Goal: Navigation & Orientation: Find specific page/section

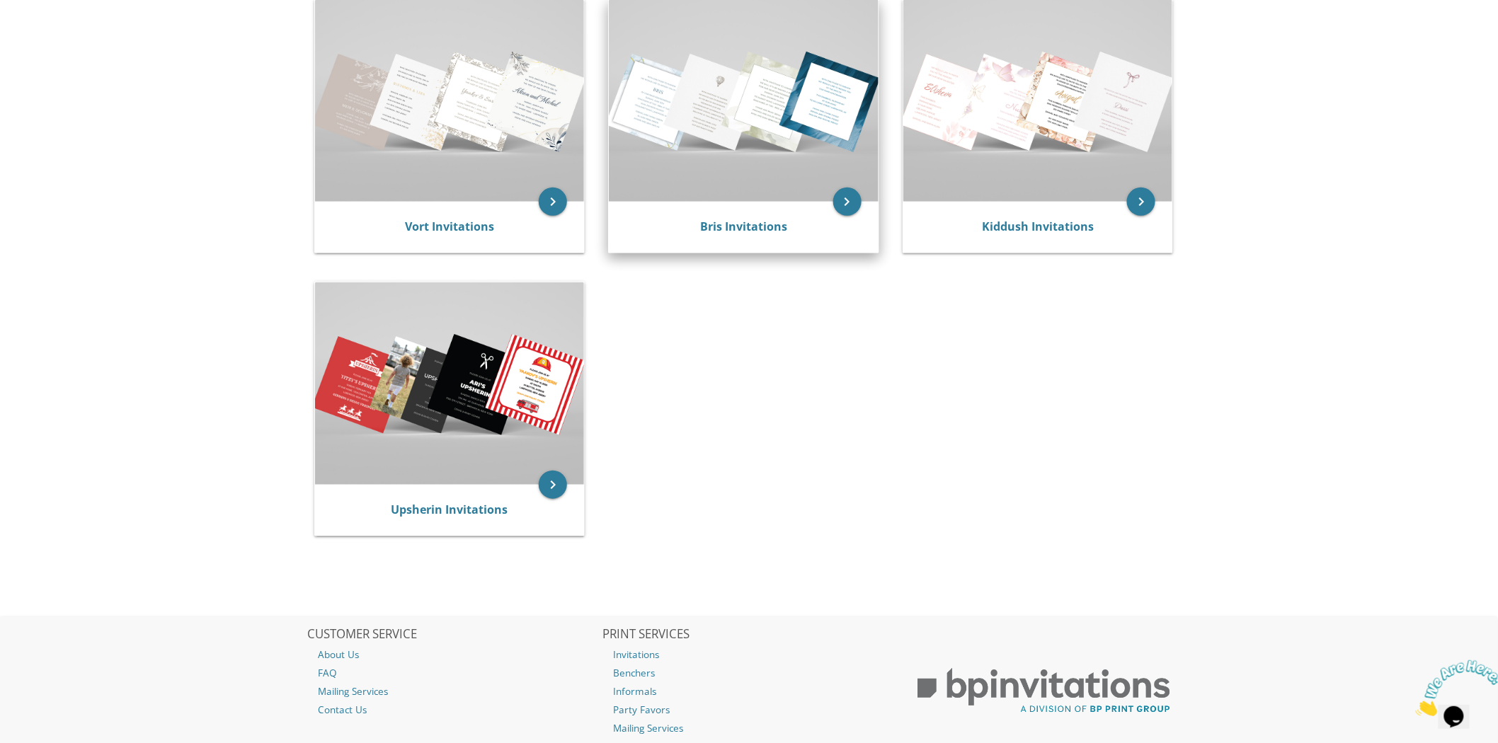
click at [805, 158] on img at bounding box center [744, 101] width 270 height 202
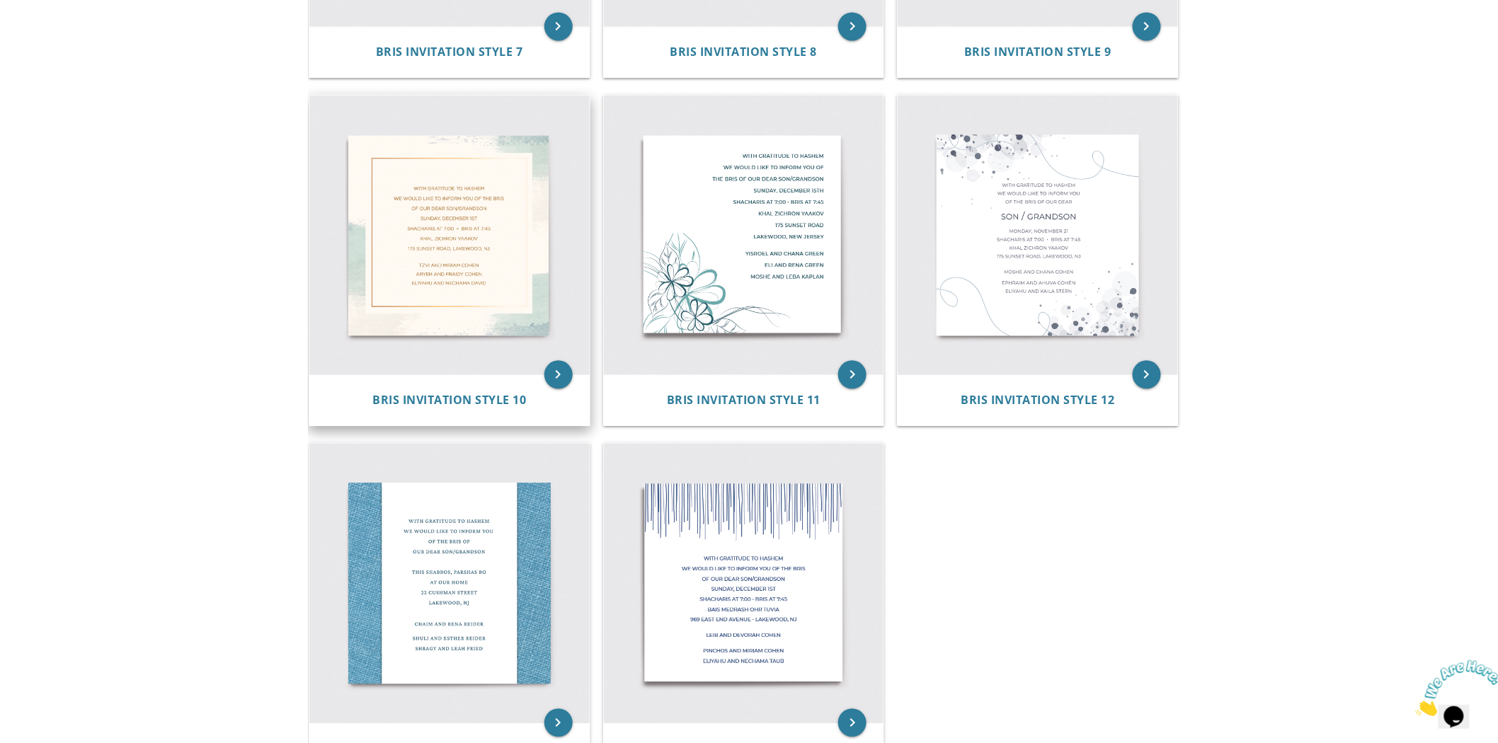
scroll to position [1589, 0]
